Goal: Navigation & Orientation: Find specific page/section

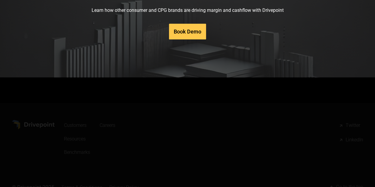
scroll to position [3007, 0]
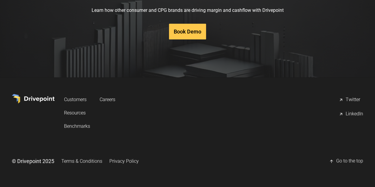
click at [139, 158] on link "Privacy Policy" at bounding box center [123, 160] width 29 height 11
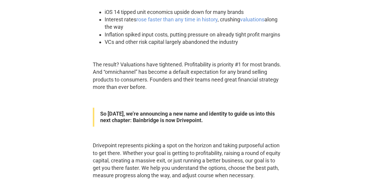
scroll to position [313, 0]
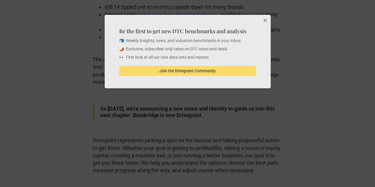
click at [263, 23] on button "Close" at bounding box center [264, 21] width 12 height 12
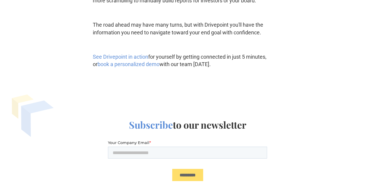
scroll to position [875, 0]
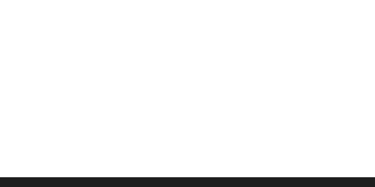
scroll to position [3749, 0]
